Goal: Information Seeking & Learning: Learn about a topic

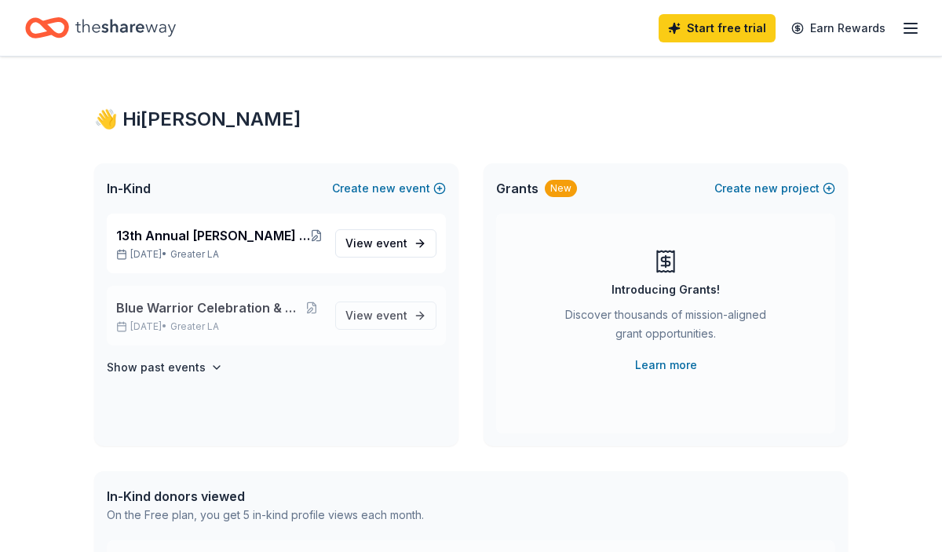
click at [231, 316] on span "Blue Warrior Celebration & Silent Auction" at bounding box center [208, 307] width 184 height 19
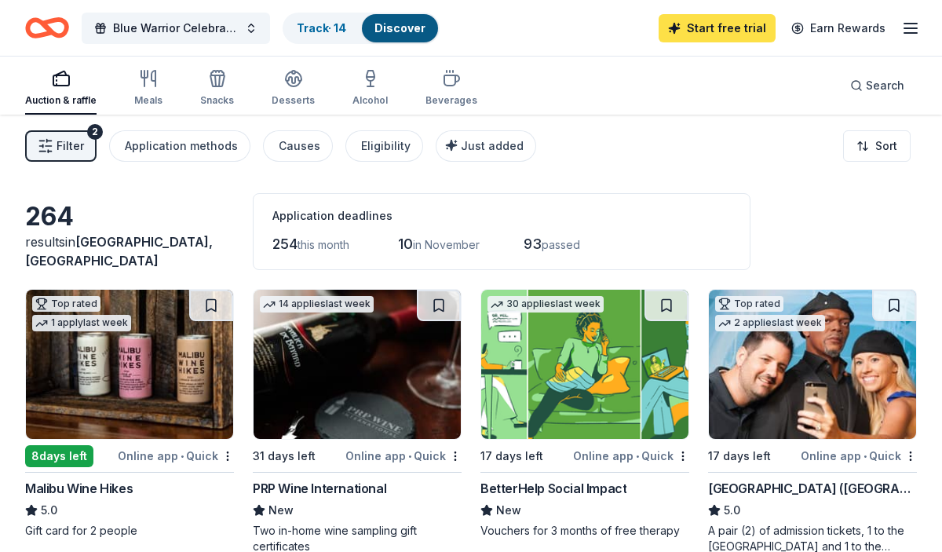
click at [726, 20] on link "Start free trial" at bounding box center [716, 28] width 117 height 28
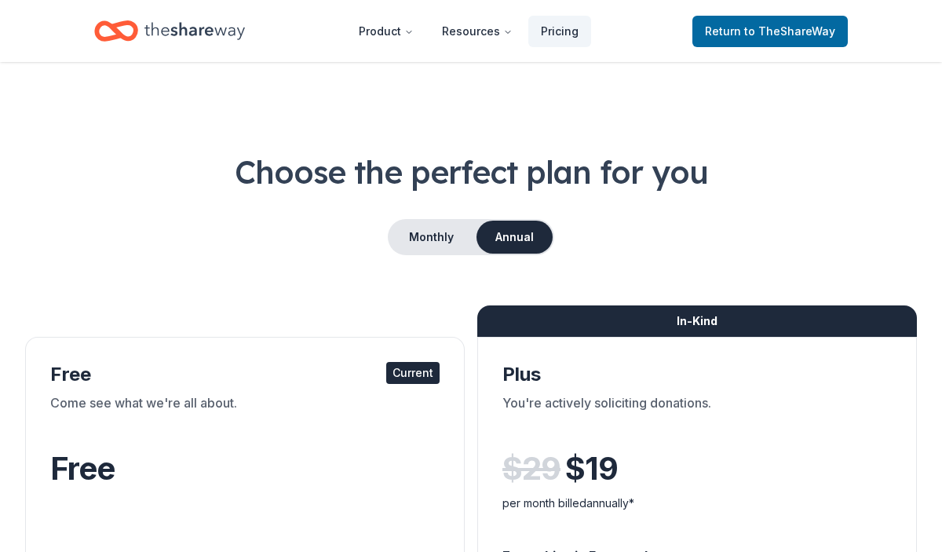
click at [748, 31] on span "to TheShareWay" at bounding box center [789, 30] width 91 height 13
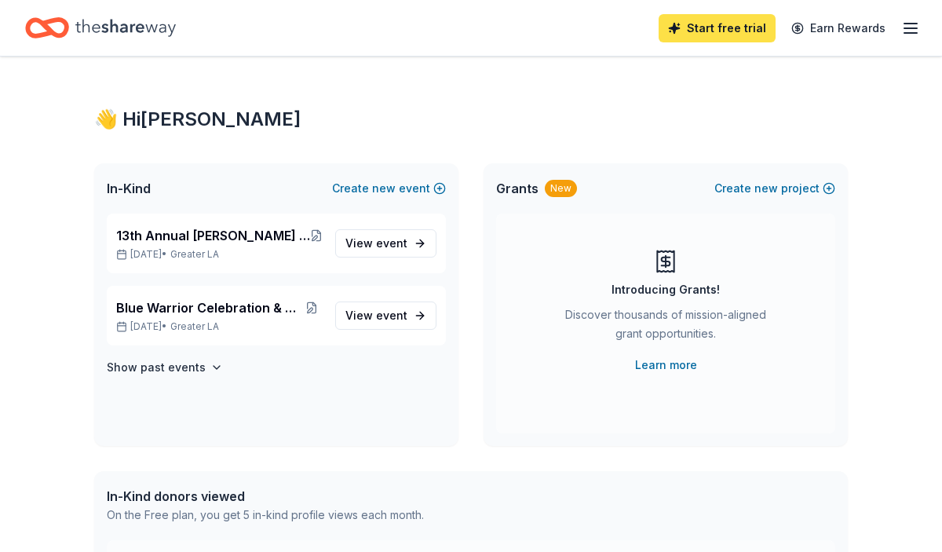
click at [741, 31] on link "Start free trial" at bounding box center [716, 28] width 117 height 28
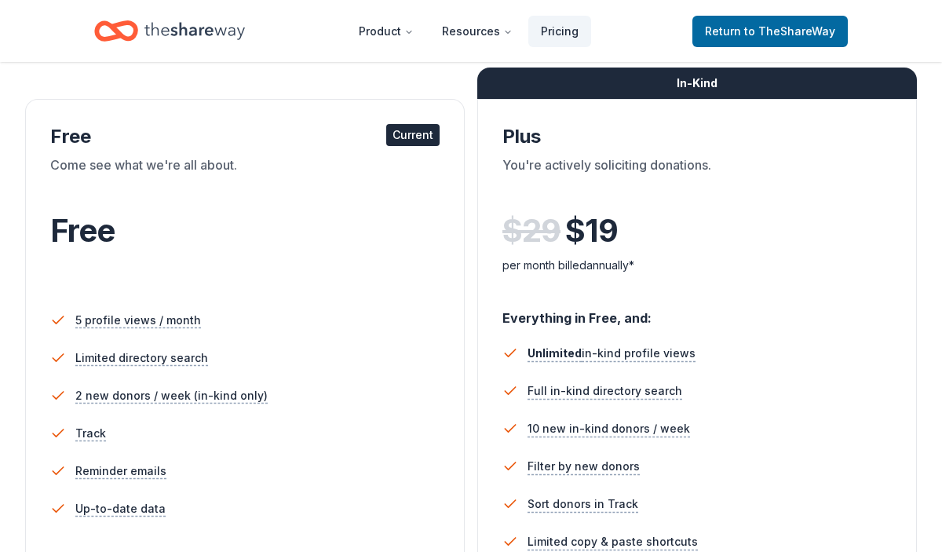
scroll to position [239, 0]
